Goal: Find specific page/section: Find specific page/section

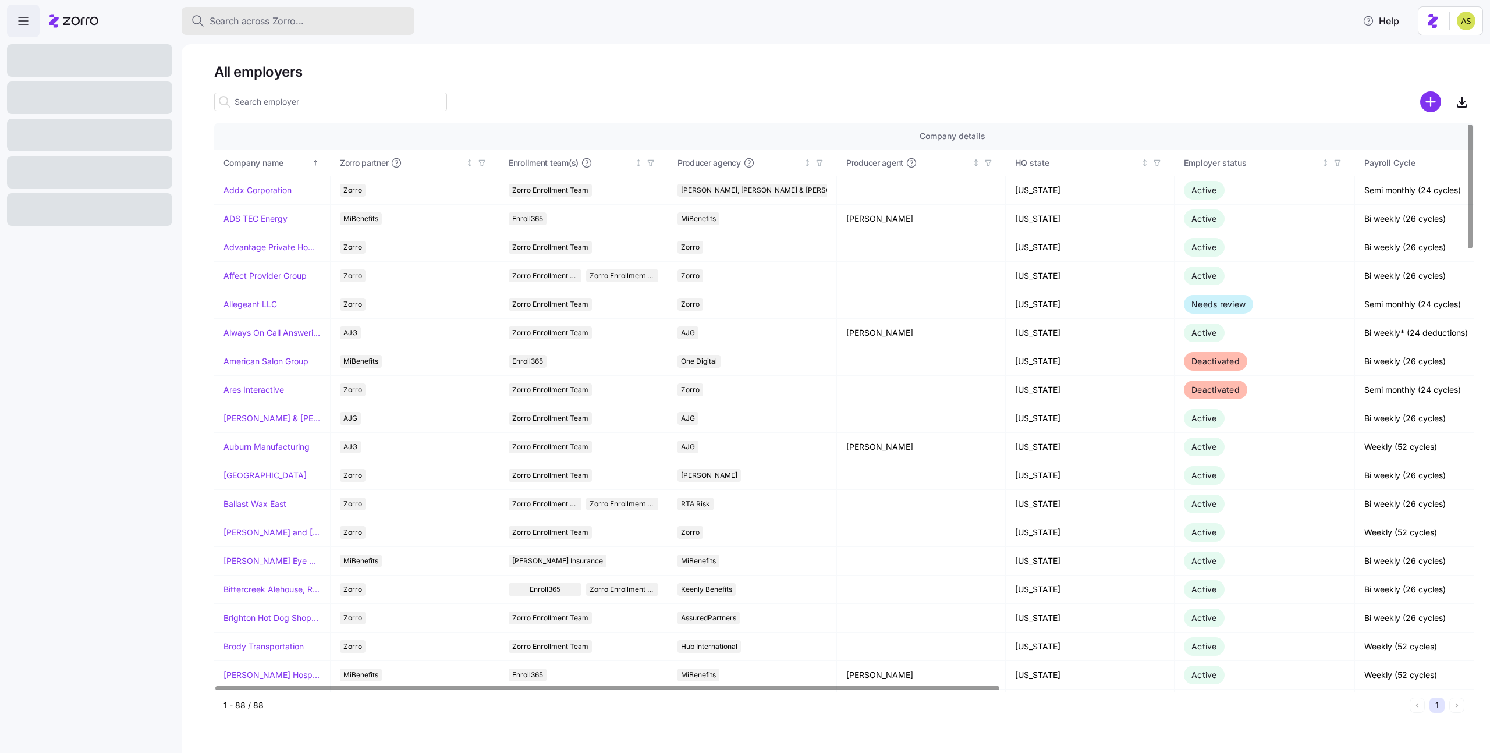
click at [313, 17] on div "Search across Zorro..." at bounding box center [298, 21] width 214 height 15
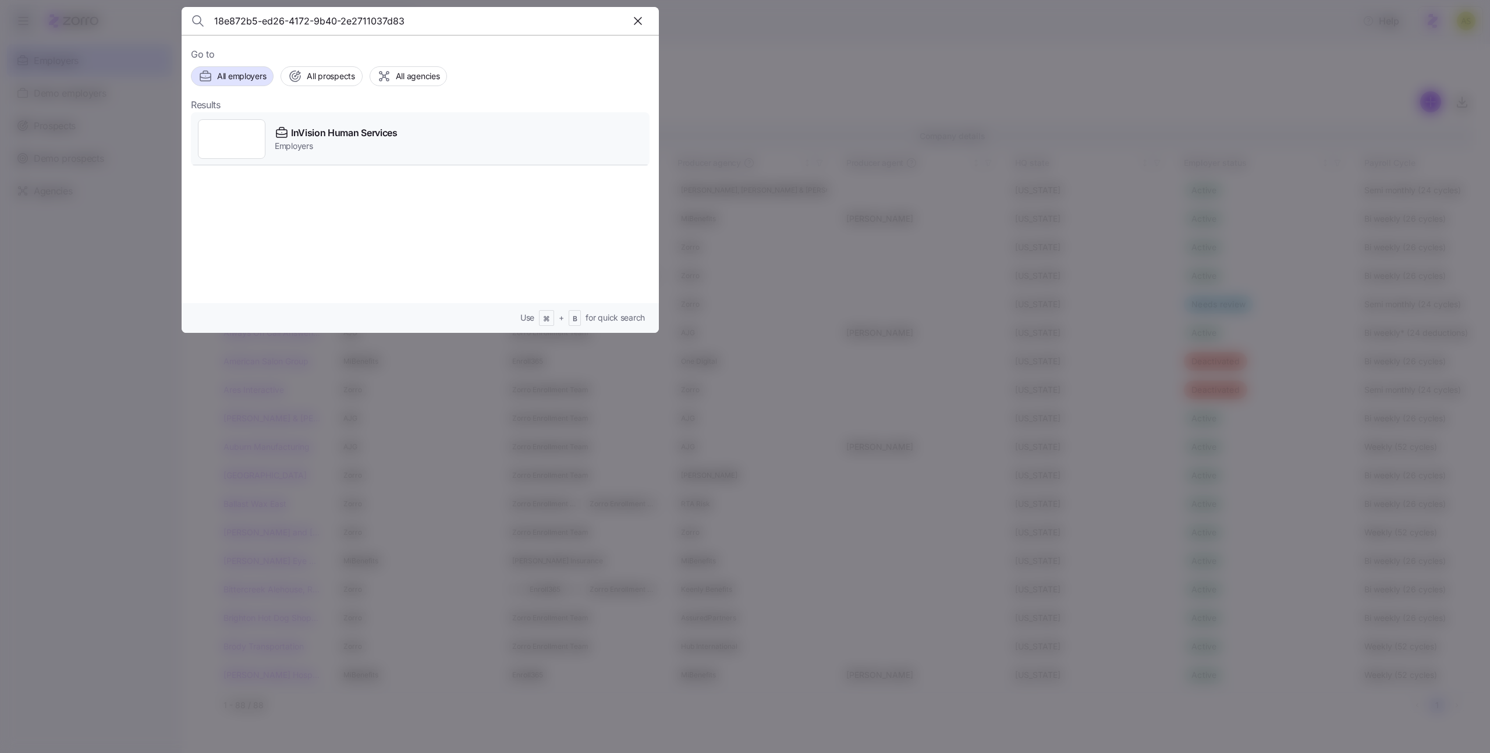
type input "18e872b5-ed26-4172-9b40-2e2711037d83"
click at [284, 144] on span "Employers" at bounding box center [336, 146] width 123 height 12
